Goal: Information Seeking & Learning: Check status

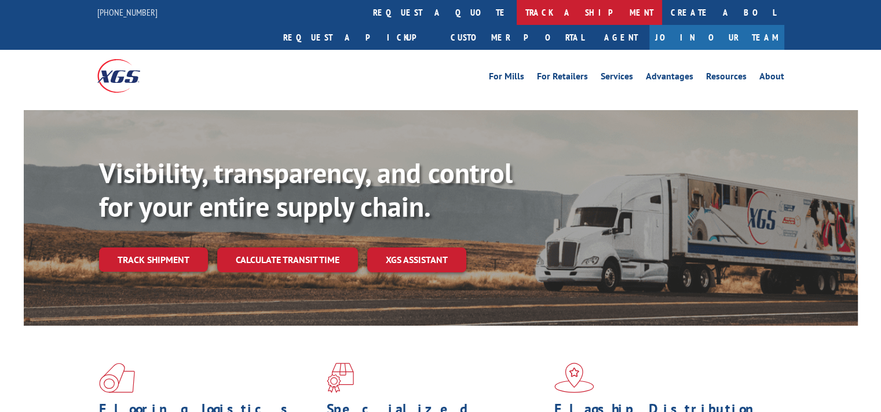
click at [516, 9] on link "track a shipment" at bounding box center [588, 12] width 145 height 25
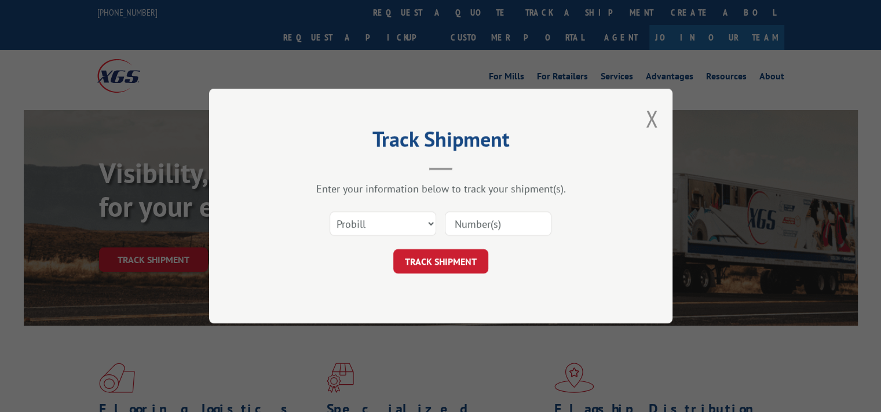
click at [477, 225] on input at bounding box center [498, 223] width 107 height 24
type input "17469154"
click at [440, 265] on button "TRACK SHIPMENT" at bounding box center [440, 261] width 95 height 24
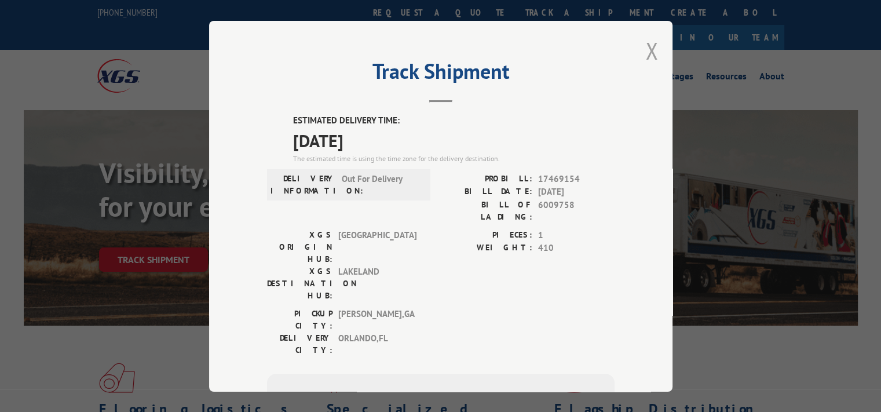
click at [648, 41] on button "Close modal" at bounding box center [651, 50] width 13 height 31
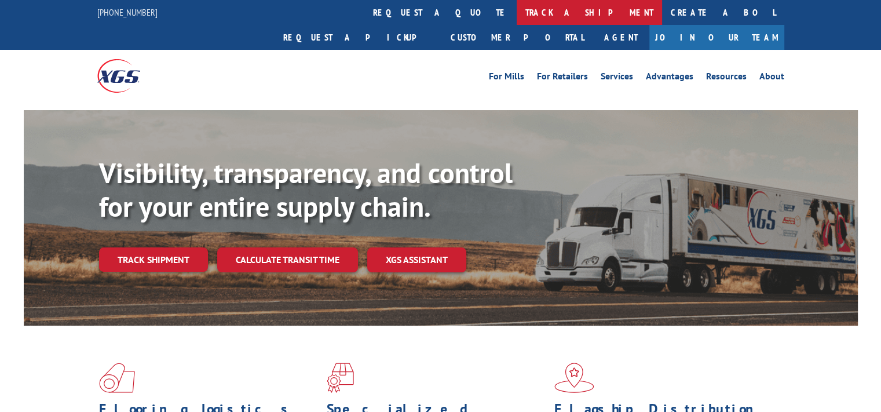
click at [516, 13] on link "track a shipment" at bounding box center [588, 12] width 145 height 25
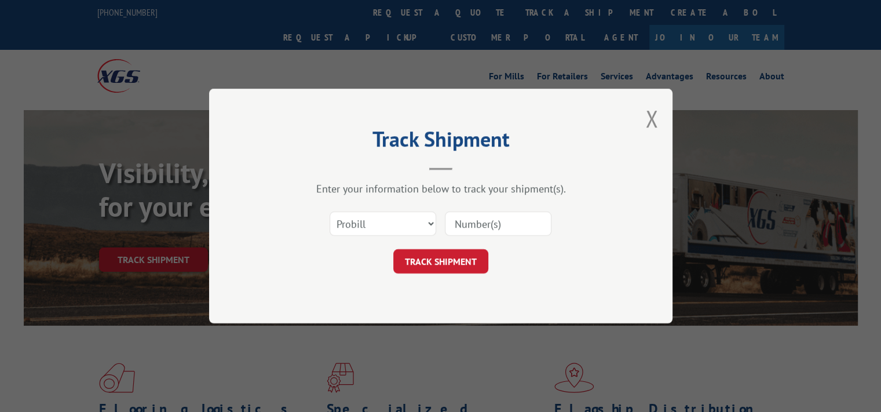
click at [470, 228] on input at bounding box center [498, 223] width 107 height 24
type input "17469154"
click at [438, 258] on button "TRACK SHIPMENT" at bounding box center [440, 261] width 95 height 24
